Goal: Information Seeking & Learning: Understand process/instructions

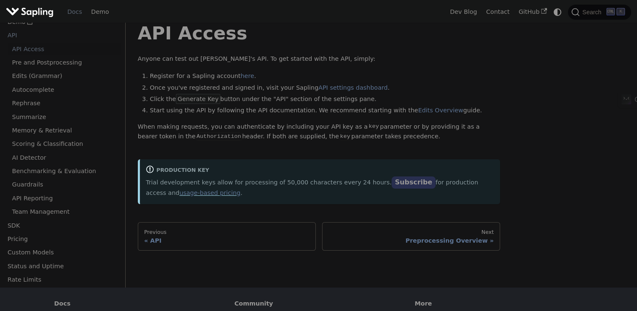
scroll to position [18, 0]
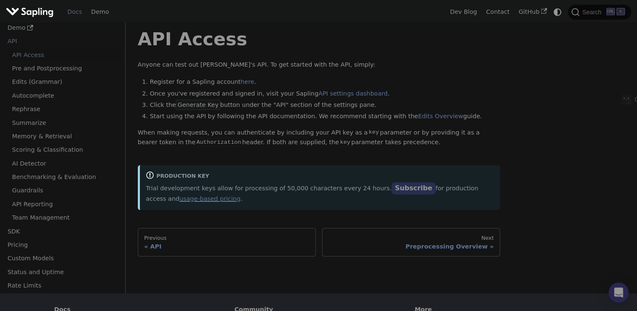
drag, startPoint x: 231, startPoint y: 98, endPoint x: 236, endPoint y: 99, distance: 5.0
click at [236, 99] on ol "Register for a Sapling account here . Once you've registered and signed in, vis…" at bounding box center [319, 99] width 362 height 44
click at [257, 101] on li "Click the Generate Key button under the "API" section of the settings pane." at bounding box center [325, 105] width 350 height 10
drag, startPoint x: 260, startPoint y: 112, endPoint x: 288, endPoint y: 111, distance: 27.7
click at [288, 111] on li "Start using the API by following the API documentation. We recommend starting w…" at bounding box center [325, 116] width 350 height 10
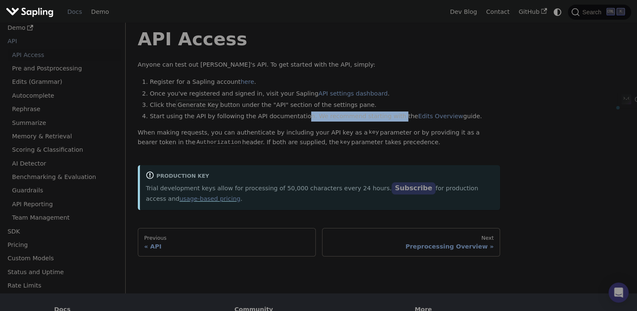
drag, startPoint x: 294, startPoint y: 111, endPoint x: 377, endPoint y: 114, distance: 82.9
click at [377, 114] on li "Start using the API by following the API documentation. We recommend starting w…" at bounding box center [325, 116] width 350 height 10
click at [283, 108] on li "Click the Generate Key button under the "API" section of the settings pane." at bounding box center [325, 105] width 350 height 10
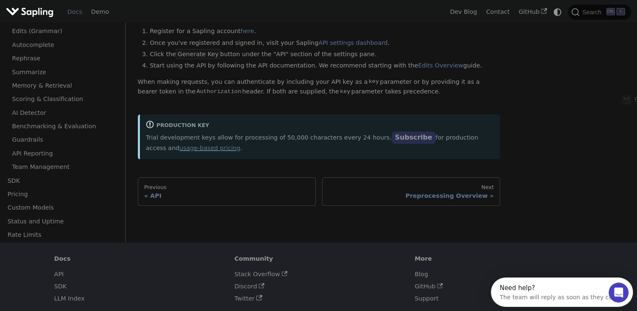
scroll to position [67, 0]
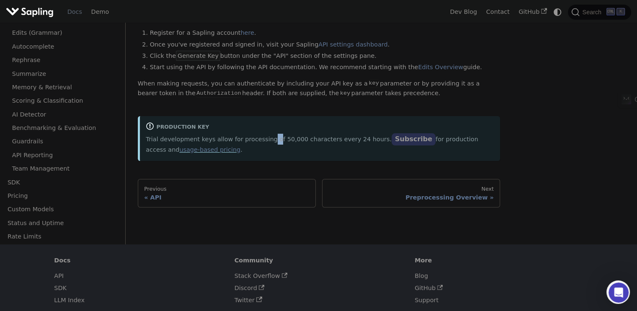
drag, startPoint x: 260, startPoint y: 143, endPoint x: 265, endPoint y: 141, distance: 5.7
click at [265, 141] on p "Trial development keys allow for processing of 50,000 characters every 24 hours…" at bounding box center [320, 144] width 348 height 21
click at [269, 141] on p "Trial development keys allow for processing of 50,000 characters every 24 hours…" at bounding box center [320, 144] width 348 height 21
drag, startPoint x: 269, startPoint y: 141, endPoint x: 303, endPoint y: 141, distance: 33.5
click at [303, 141] on p "Trial development keys allow for processing of 50,000 characters every 24 hours…" at bounding box center [320, 144] width 348 height 21
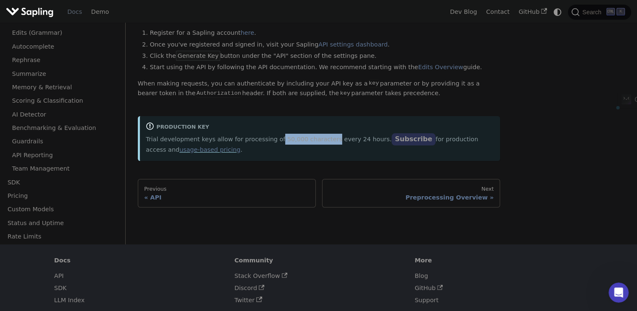
click at [306, 141] on p "Trial development keys allow for processing of 50,000 characters every 24 hours…" at bounding box center [320, 144] width 348 height 21
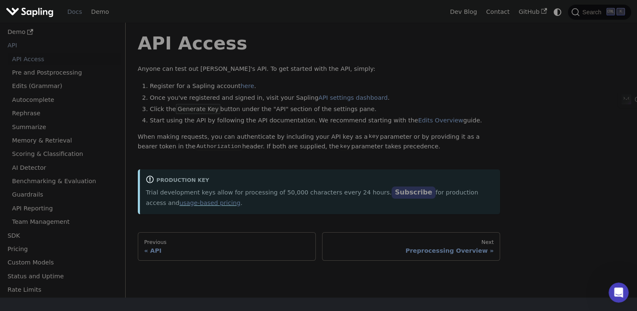
scroll to position [0, 0]
